Goal: Task Accomplishment & Management: Manage account settings

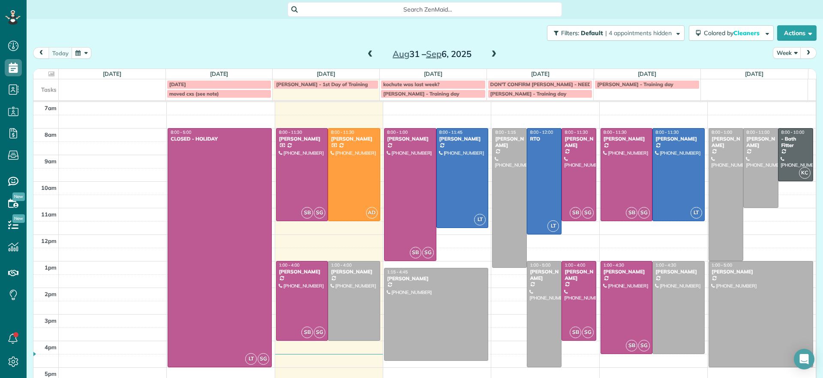
scroll to position [4, 4]
click at [407, 204] on div at bounding box center [410, 195] width 51 height 132
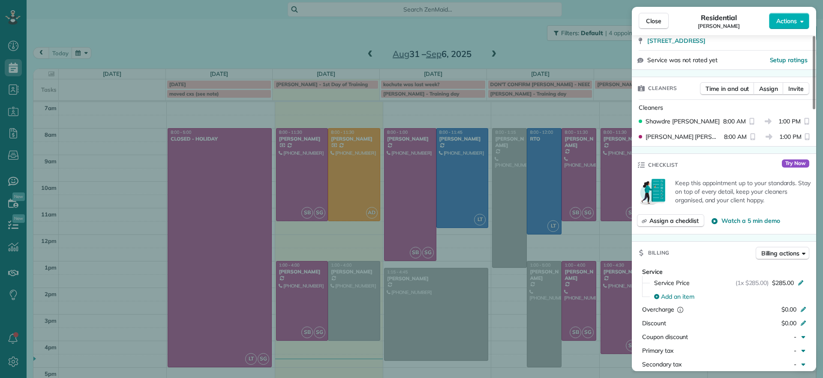
scroll to position [4, 0]
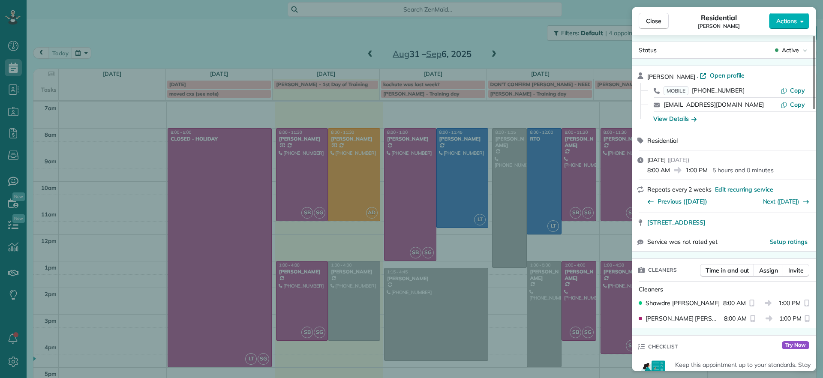
click at [720, 72] on span "Open profile" at bounding box center [727, 75] width 35 height 9
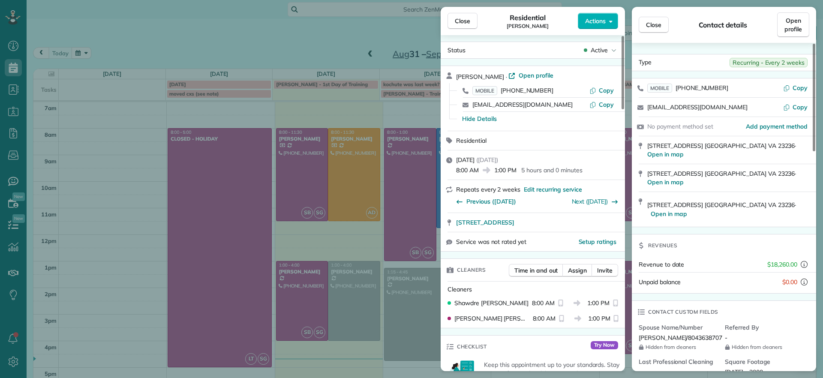
click at [313, 54] on div "Close Residential Denise Nelson Actions Status Active Denise Nelson · Open prof…" at bounding box center [411, 189] width 823 height 378
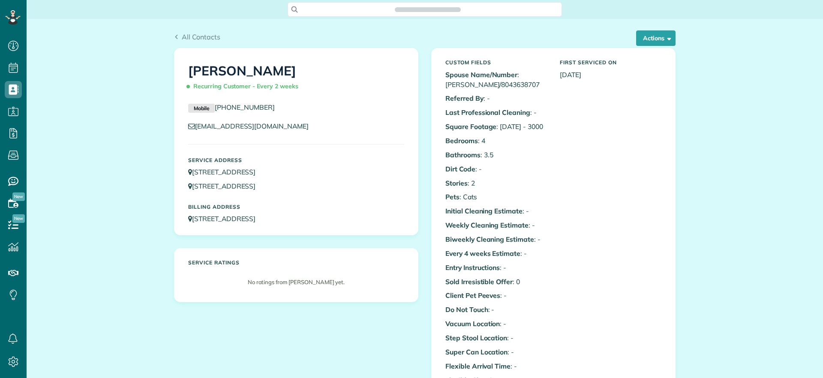
scroll to position [4, 4]
click at [666, 47] on div "All Contacts Actions Edit Add Appointment Recent Activity Send Email Show Past …" at bounding box center [425, 40] width 502 height 16
click at [660, 42] on button "Actions" at bounding box center [655, 37] width 39 height 15
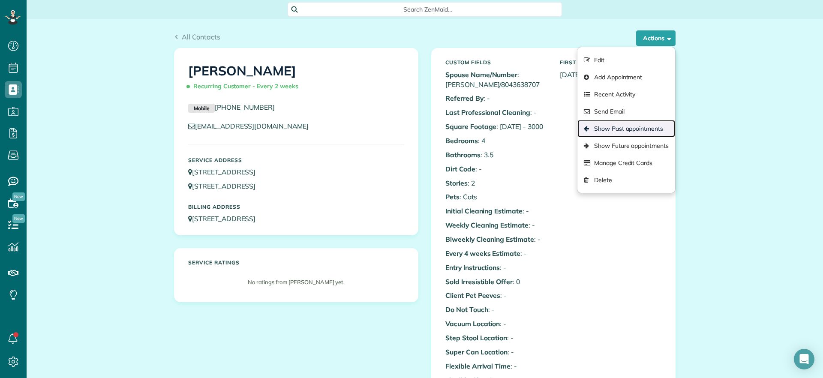
click at [622, 129] on link "Show Past appointments" at bounding box center [627, 128] width 98 height 17
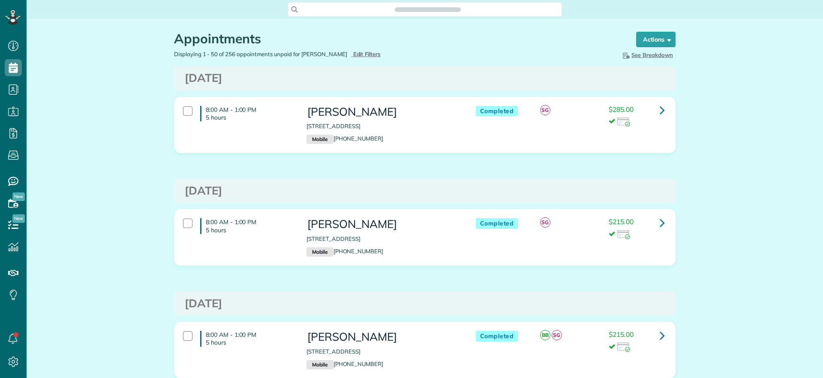
scroll to position [4, 4]
